Goal: Book appointment/travel/reservation

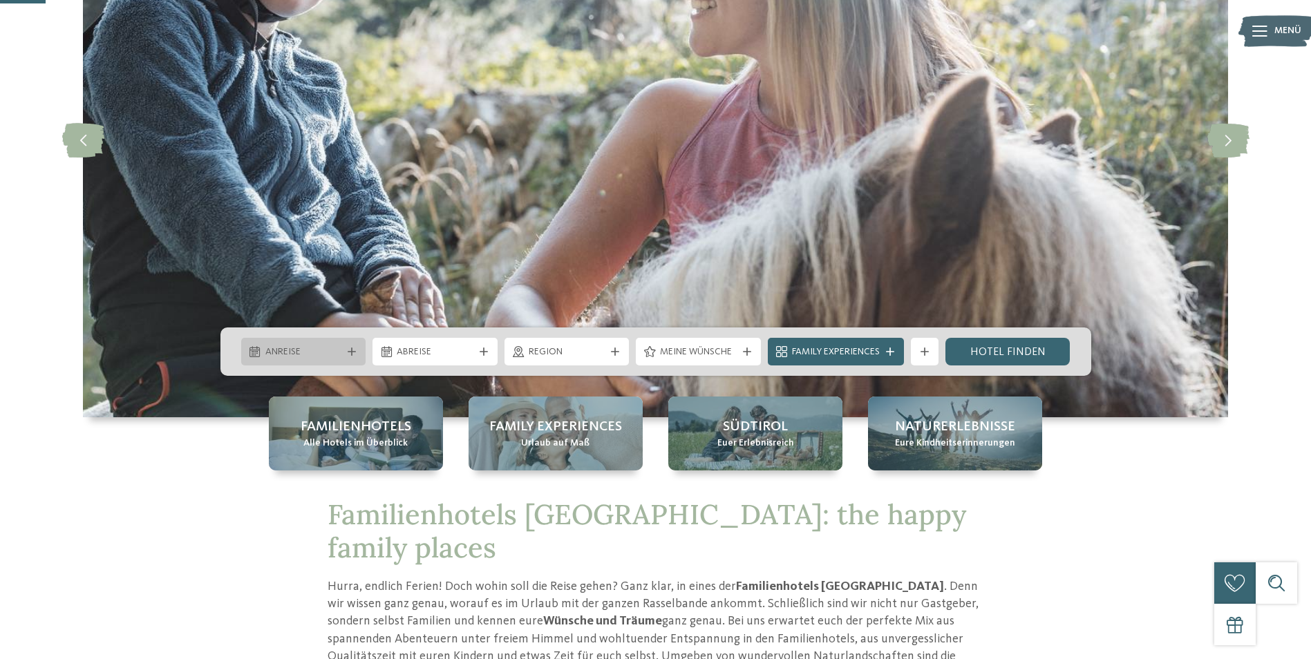
click at [318, 352] on span "Anreise" at bounding box center [303, 352] width 77 height 14
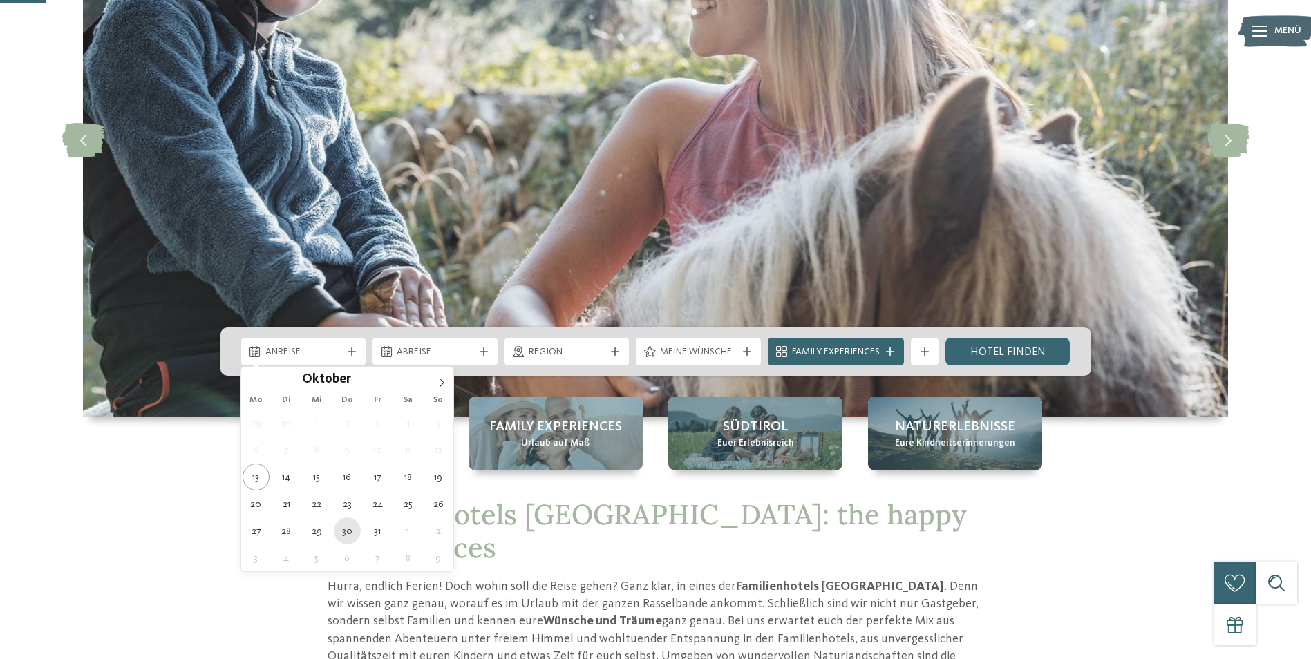
type div "30.10.2025"
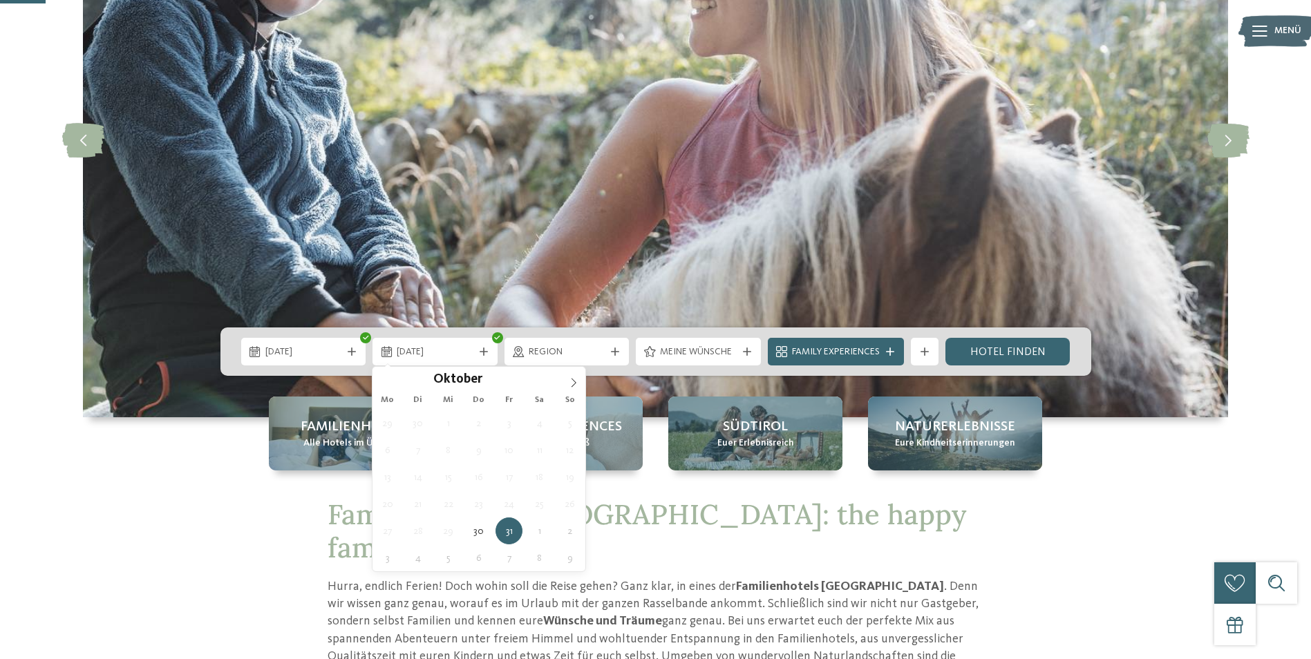
drag, startPoint x: 351, startPoint y: 529, endPoint x: 370, endPoint y: 470, distance: 62.3
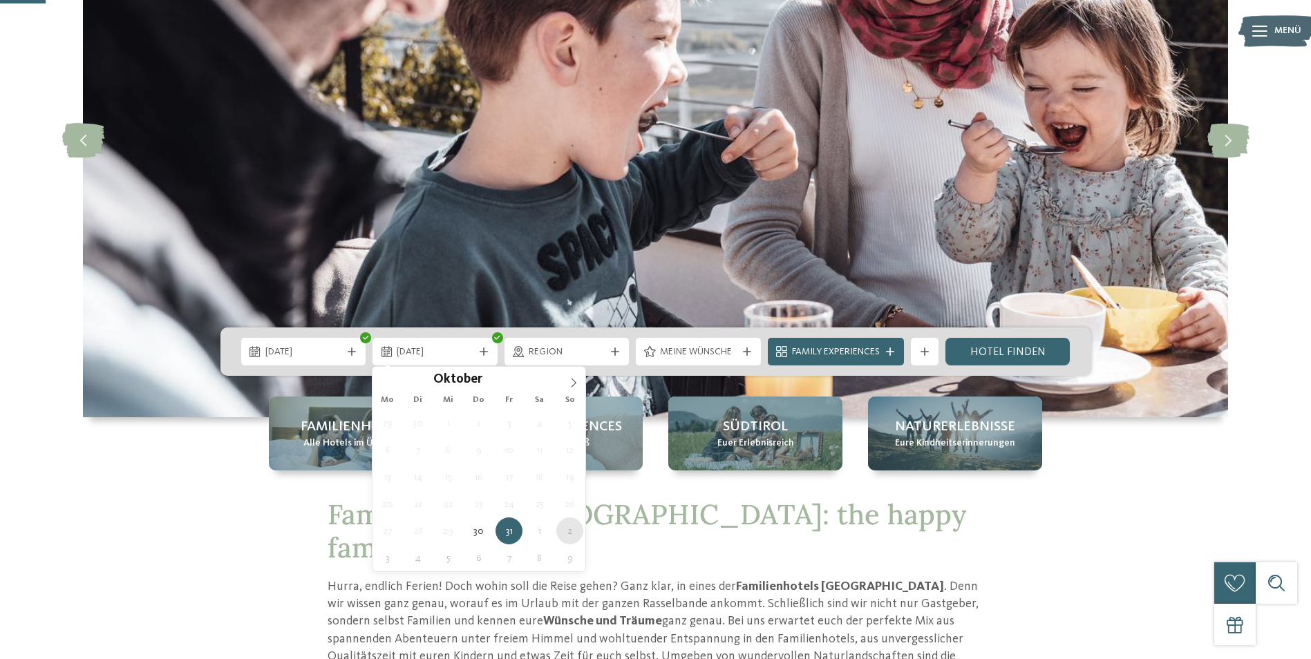
type div "02.11.2025"
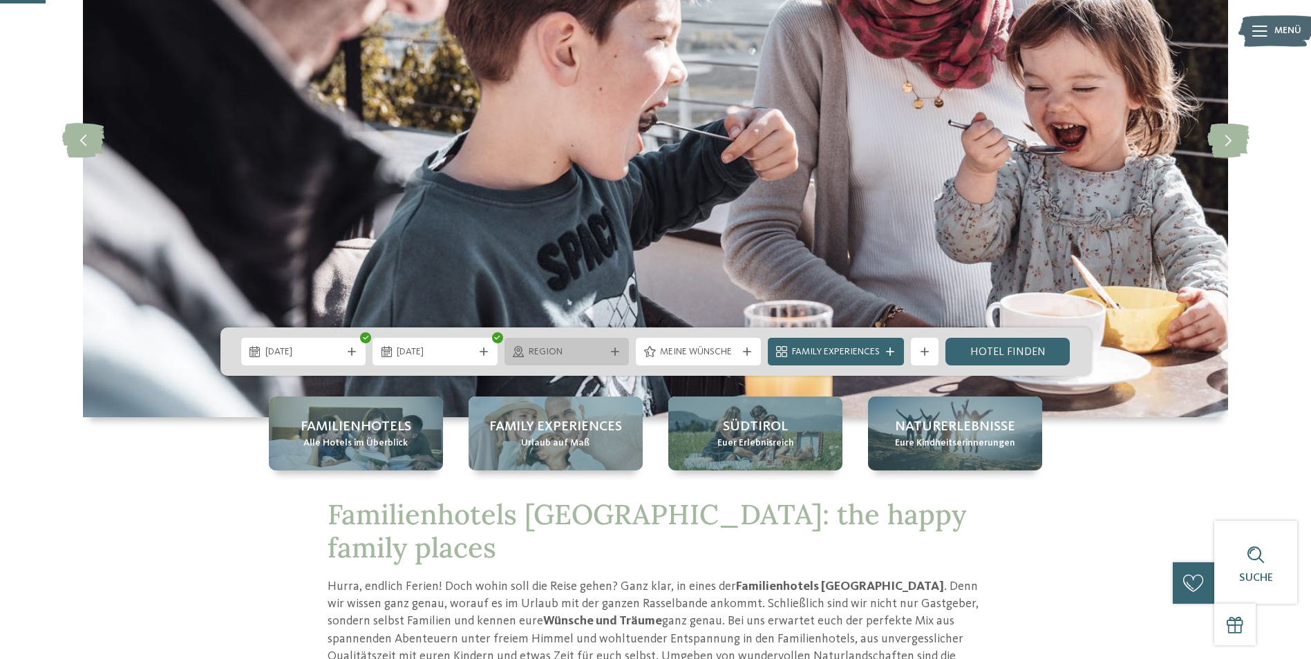
click at [591, 356] on span "Region" at bounding box center [567, 352] width 77 height 14
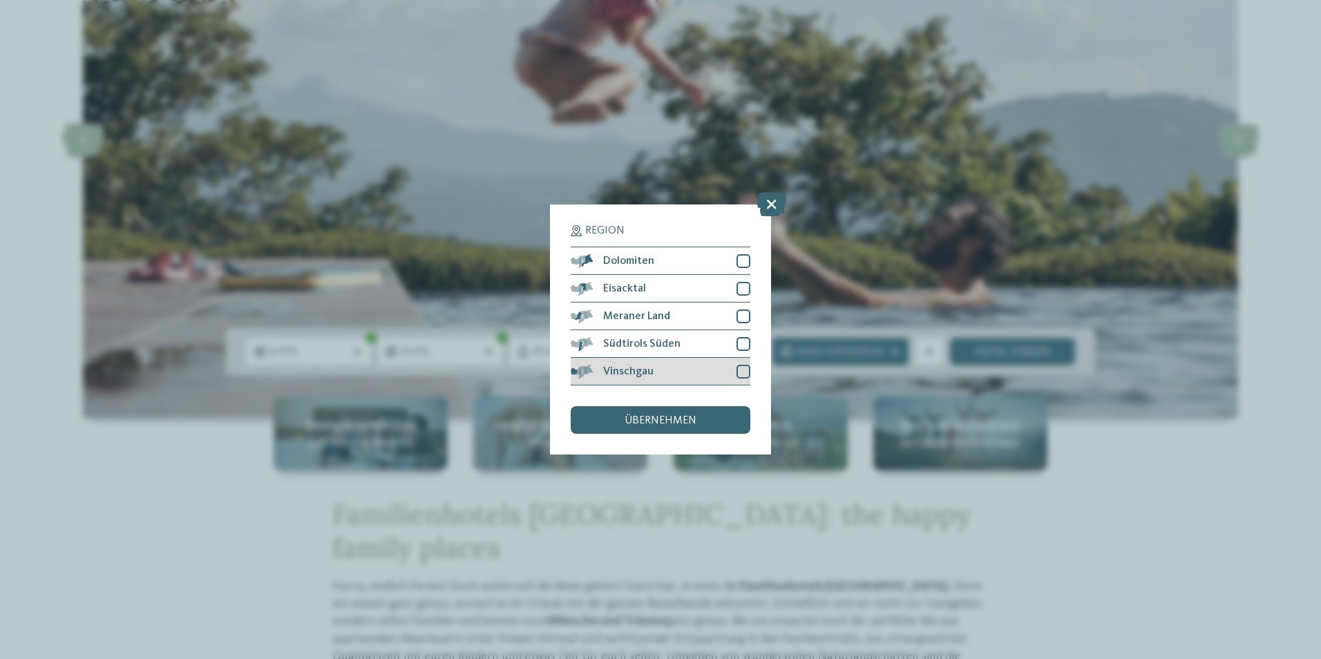
click at [743, 375] on div at bounding box center [744, 372] width 14 height 14
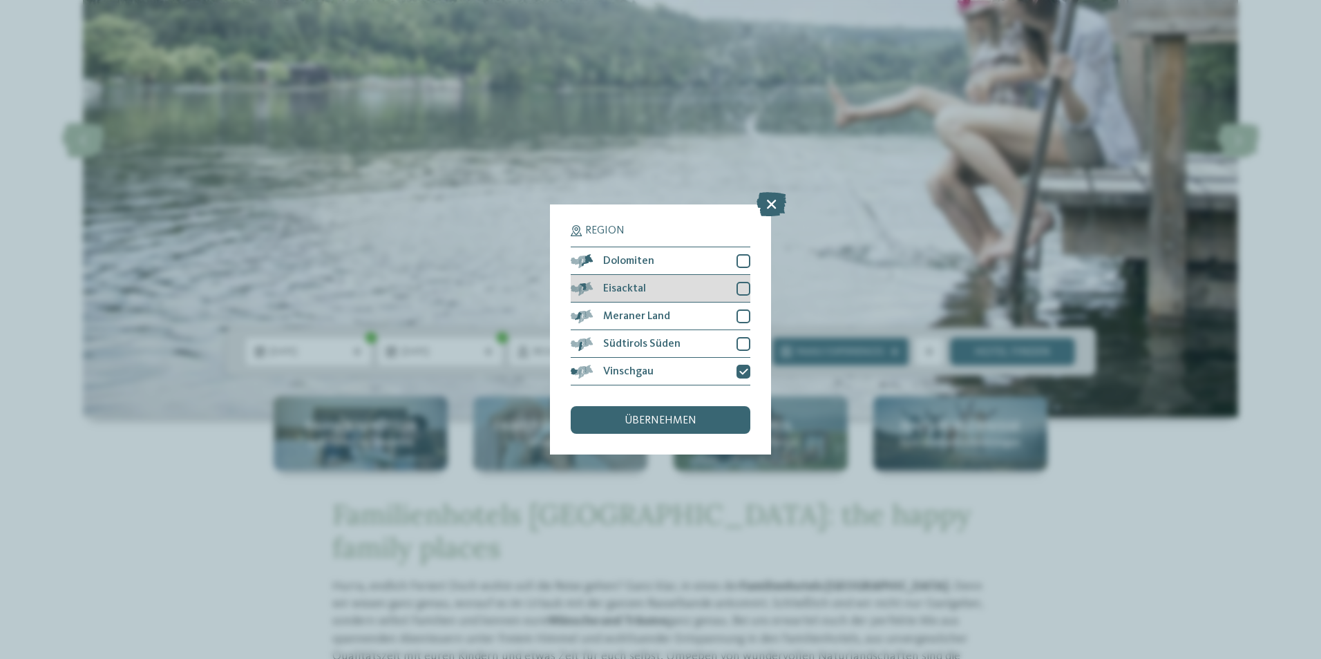
click at [747, 290] on div at bounding box center [744, 289] width 14 height 14
click at [743, 260] on div at bounding box center [744, 261] width 14 height 14
click at [671, 415] on span "übernehmen" at bounding box center [661, 420] width 72 height 11
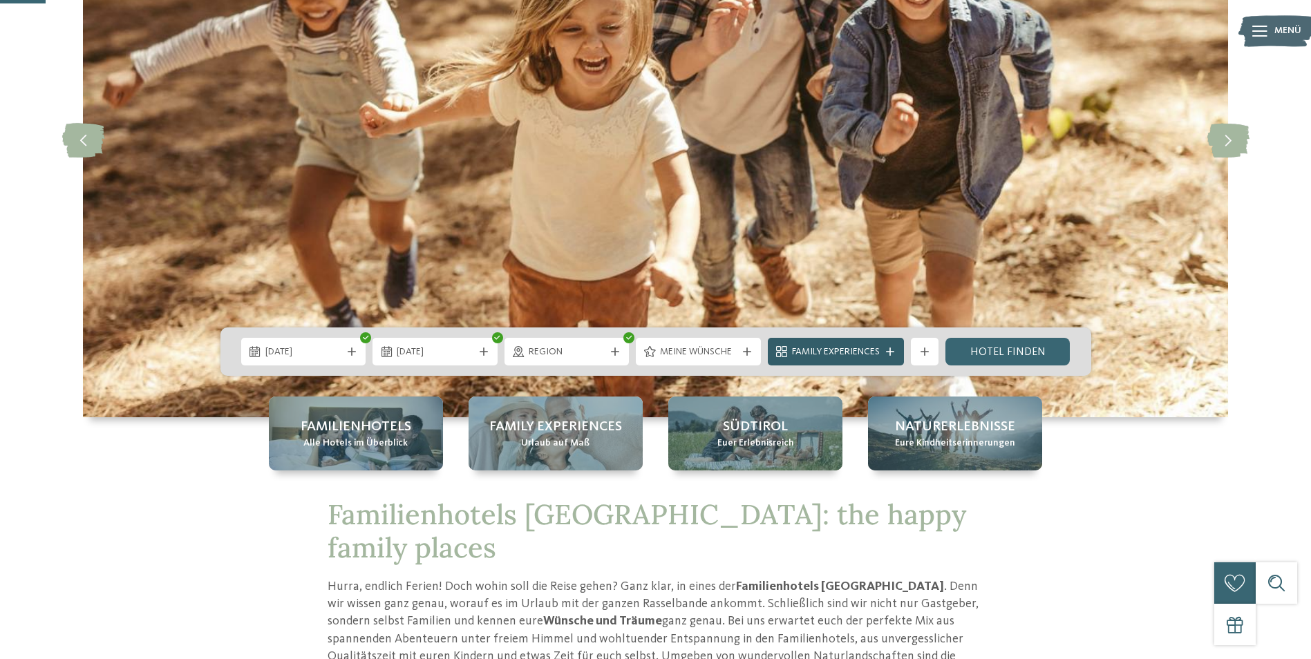
click at [803, 353] on span "Family Experiences" at bounding box center [836, 352] width 88 height 14
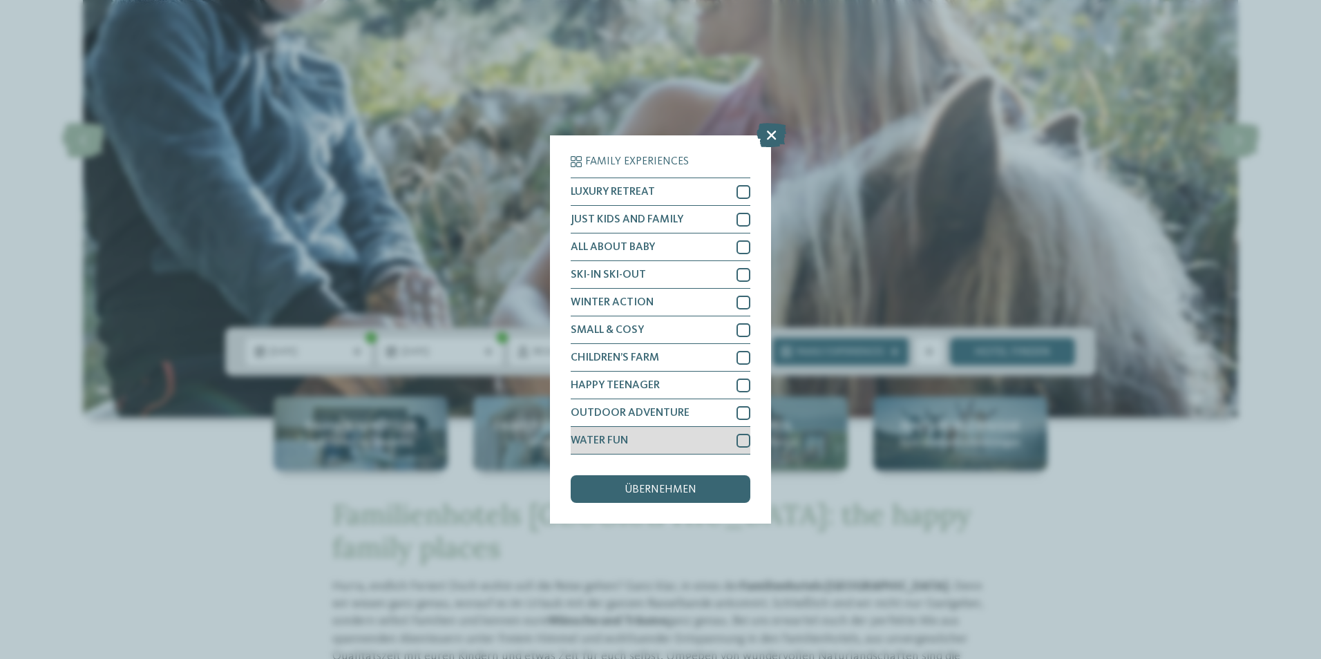
click at [744, 438] on div at bounding box center [744, 441] width 14 height 14
click at [714, 490] on div "übernehmen" at bounding box center [661, 489] width 180 height 28
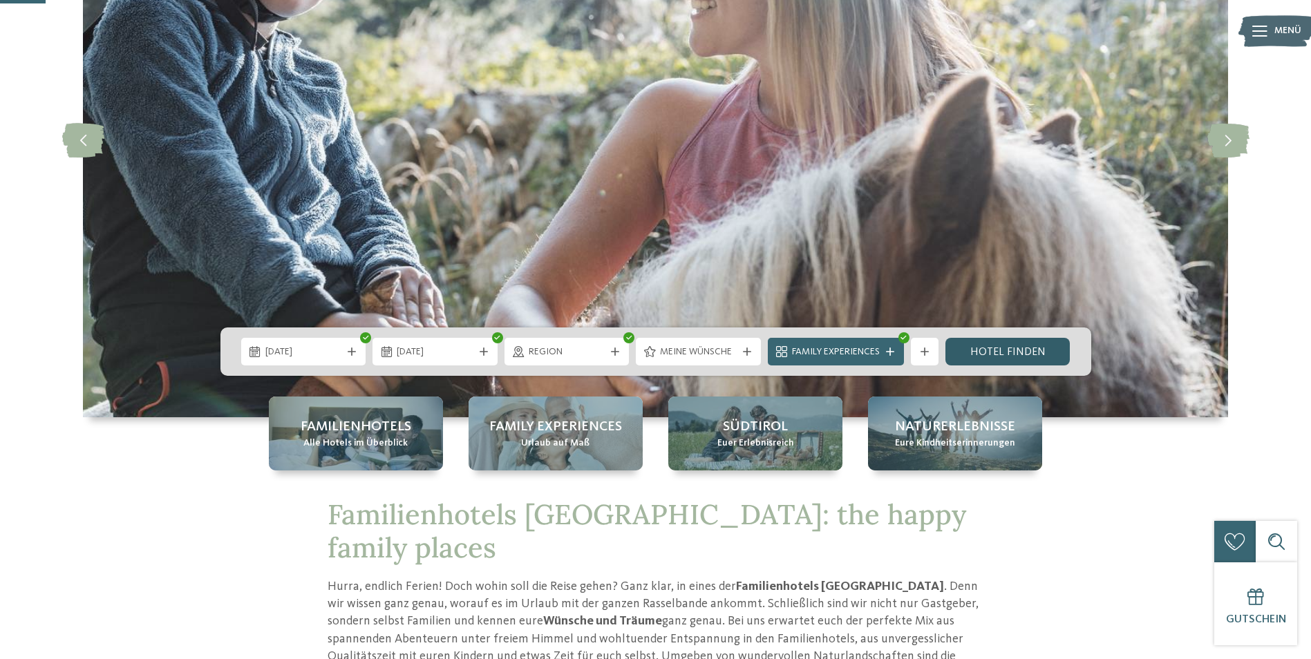
click at [1032, 352] on link "Hotel finden" at bounding box center [1007, 352] width 125 height 28
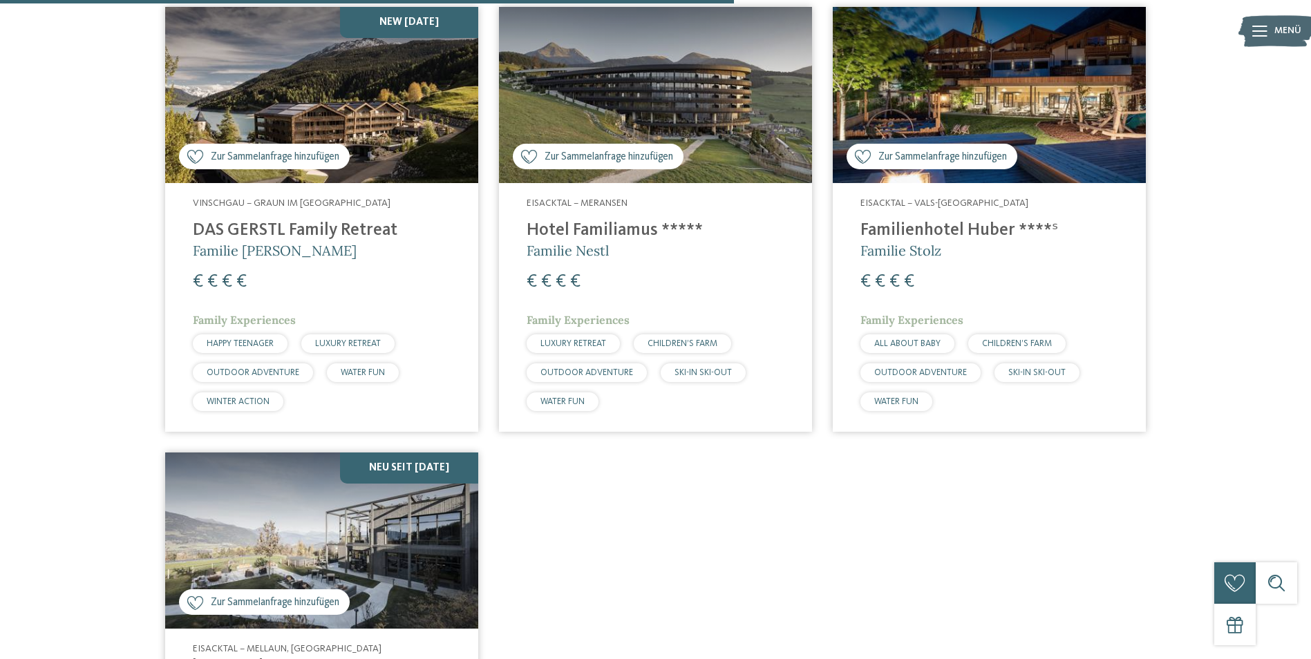
scroll to position [1006, 0]
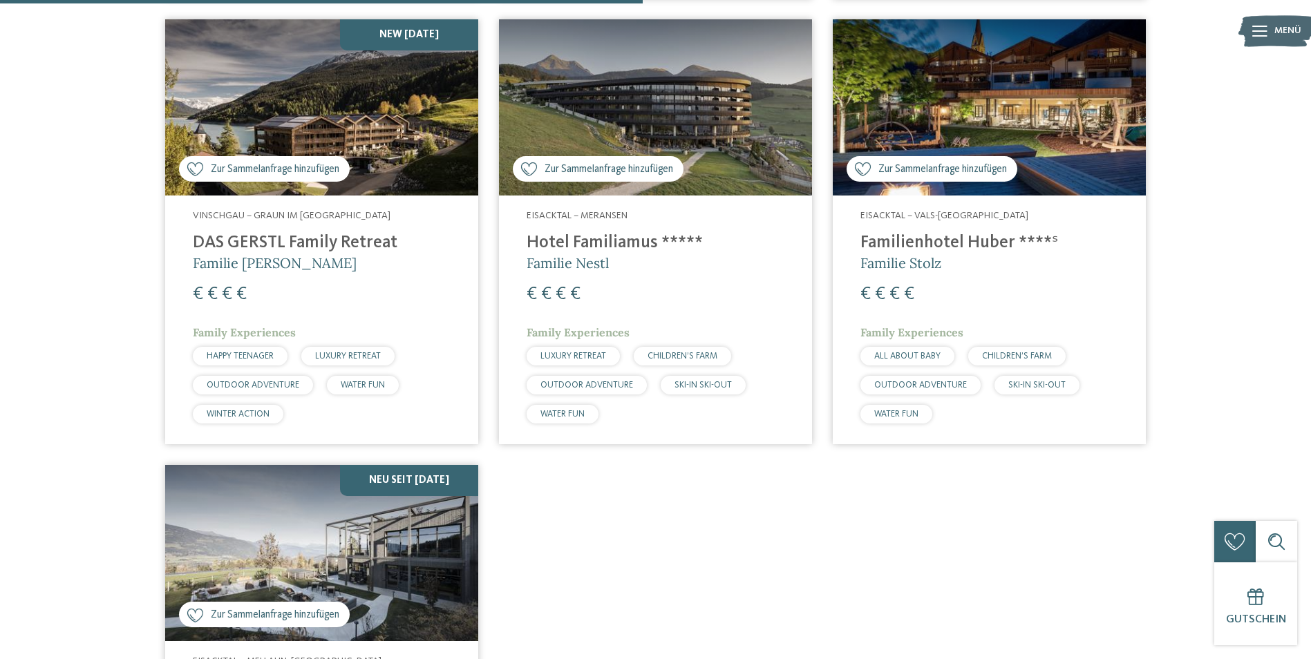
click at [914, 127] on img at bounding box center [989, 107] width 313 height 176
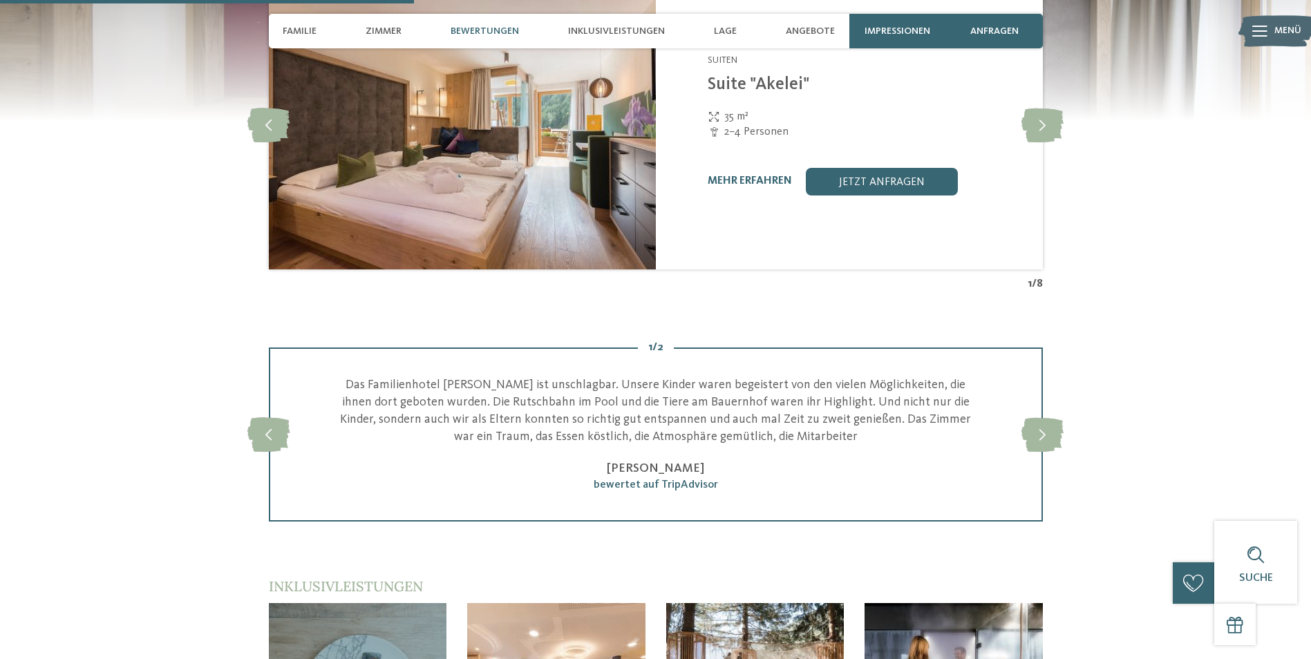
scroll to position [1866, 0]
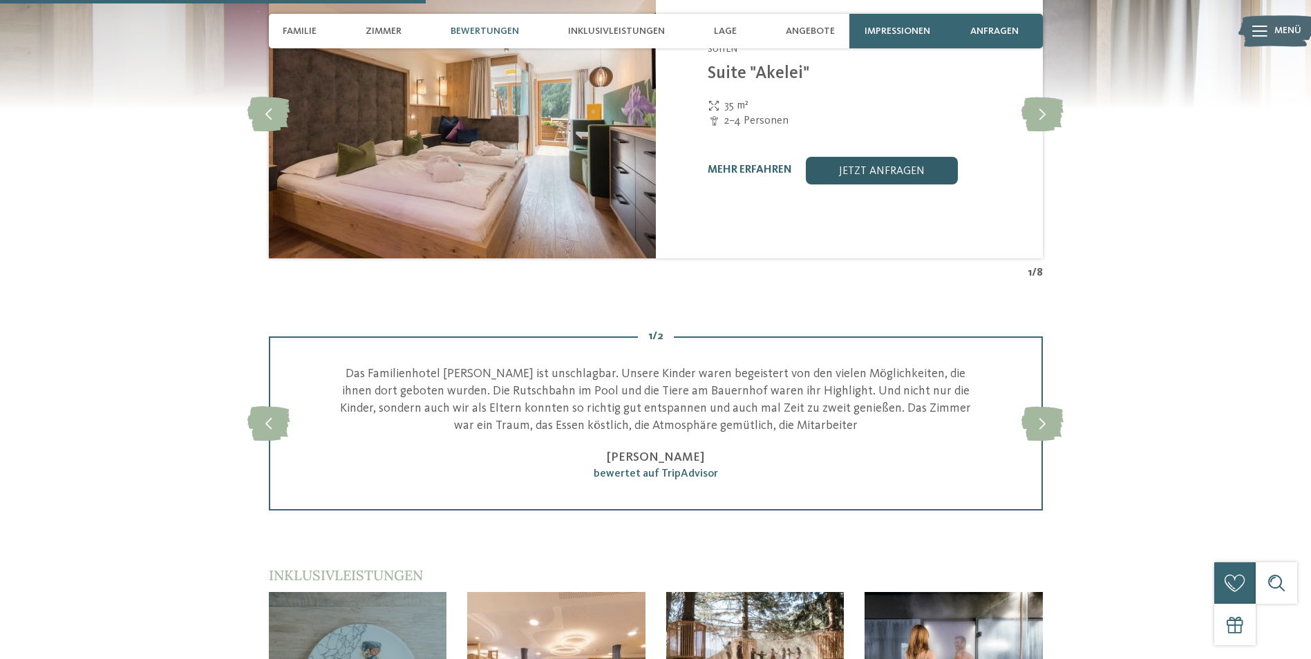
click at [865, 157] on link "jetzt anfragen" at bounding box center [882, 171] width 152 height 28
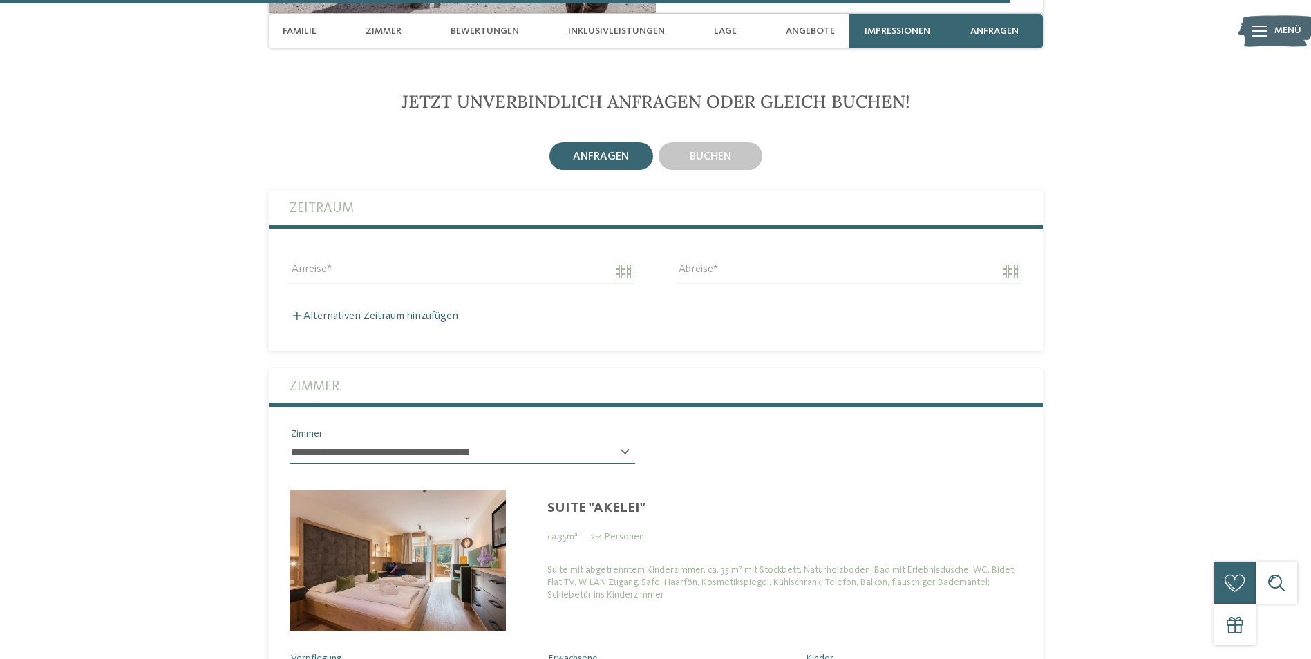
scroll to position [4571, 0]
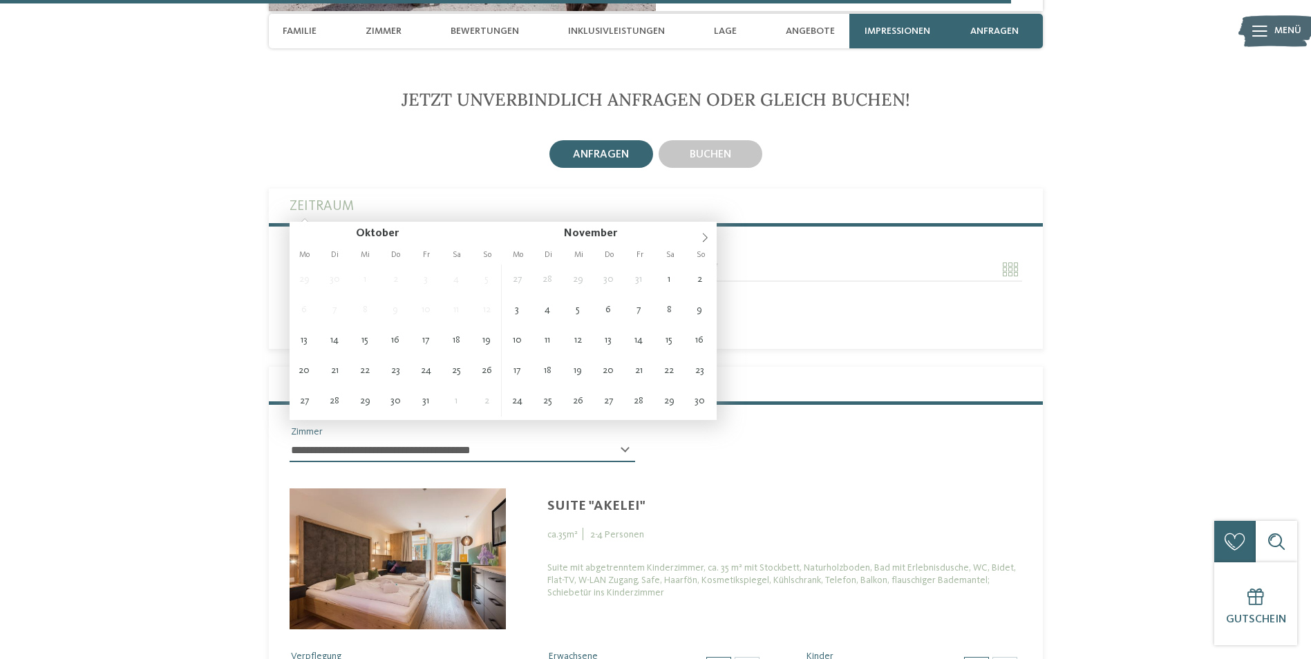
click at [477, 258] on input "Anreise" at bounding box center [462, 269] width 345 height 23
type input "**********"
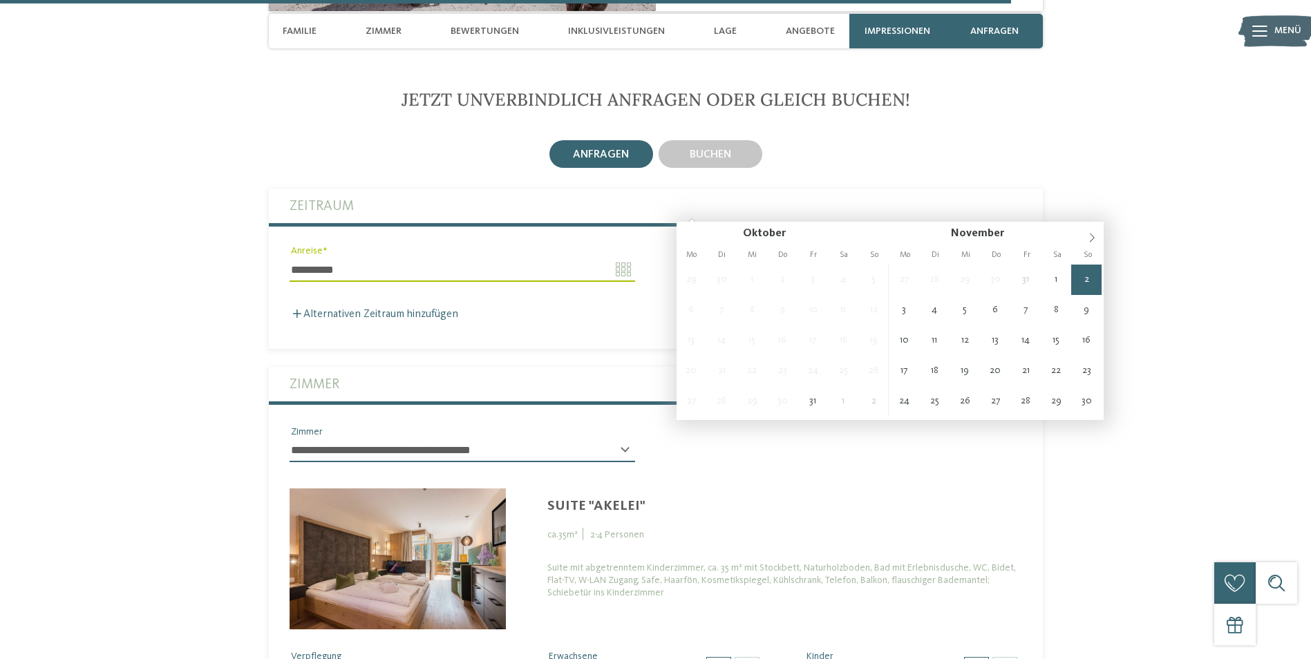
type input "**********"
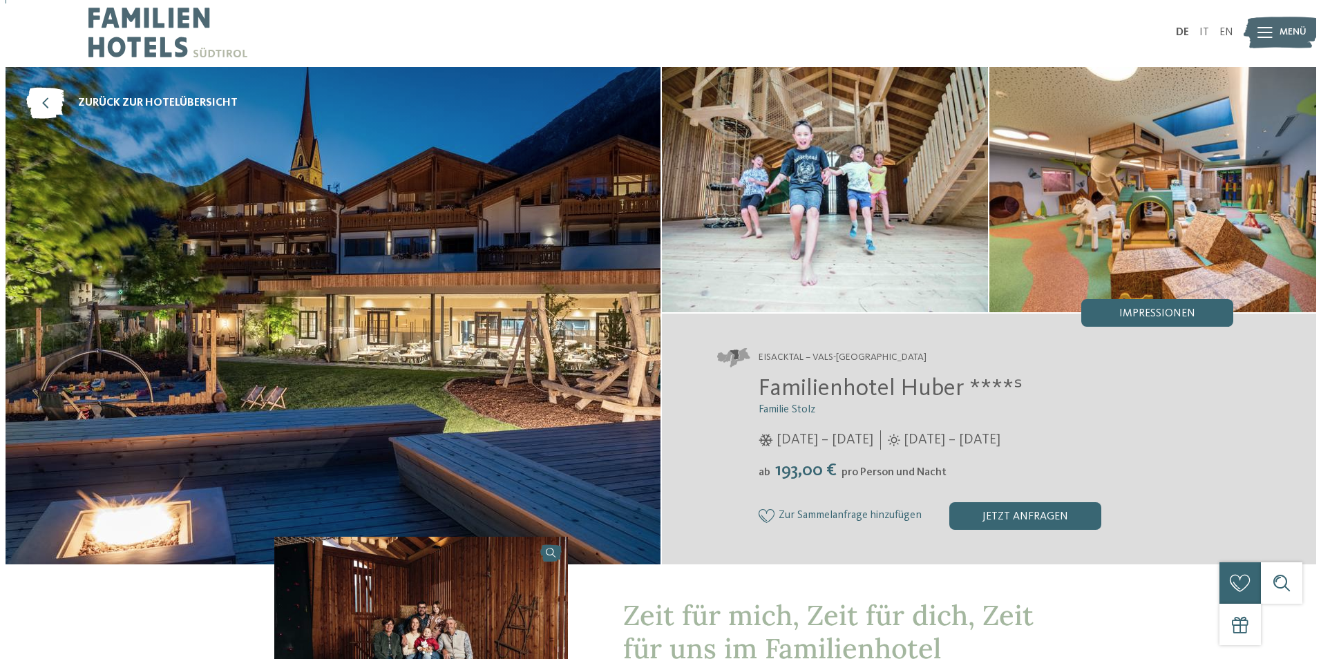
scroll to position [0, 0]
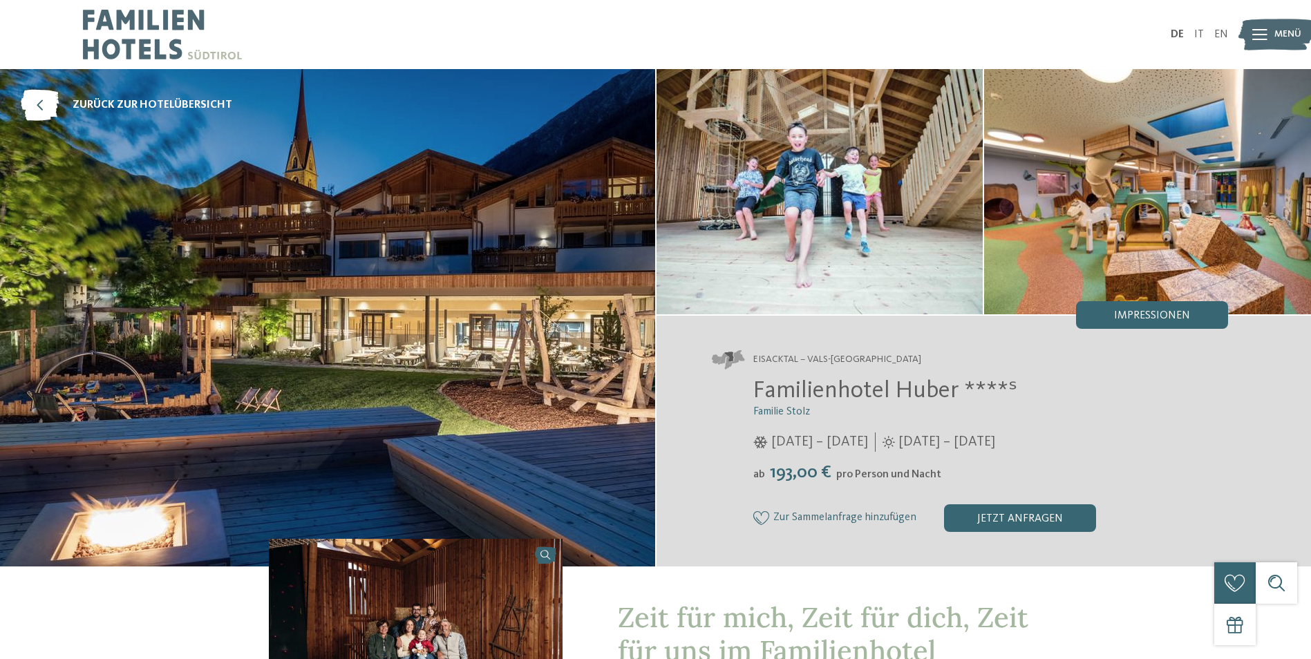
click at [1267, 37] on img at bounding box center [1276, 35] width 76 height 38
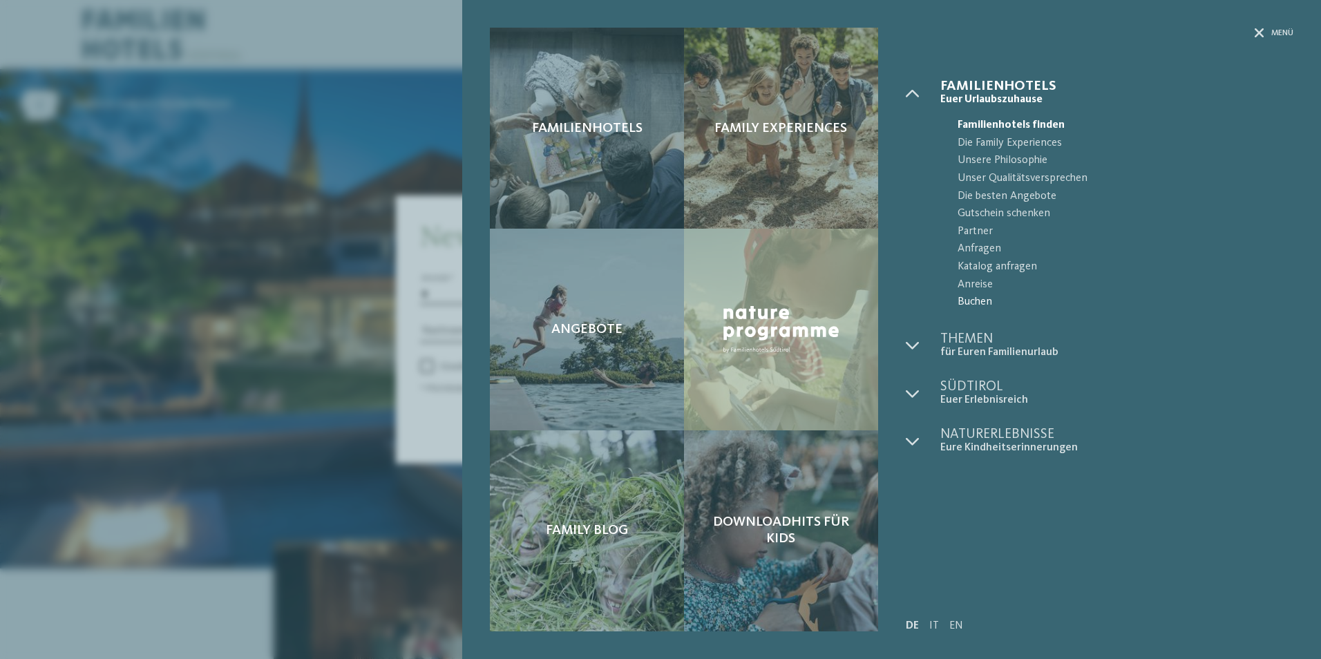
click at [963, 304] on span "Buchen" at bounding box center [1126, 303] width 336 height 18
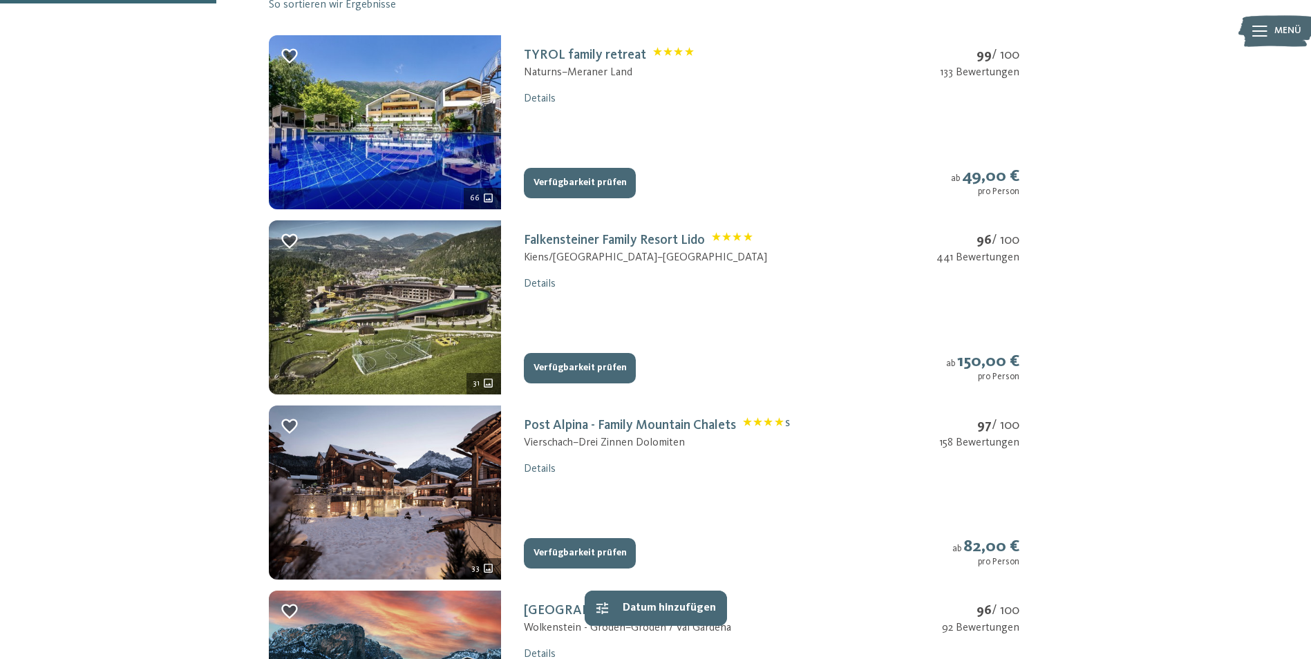
scroll to position [415, 0]
